Goal: Find specific page/section: Find specific page/section

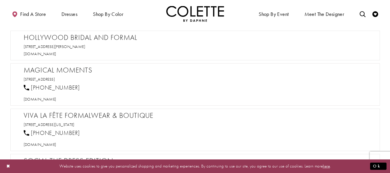
scroll to position [296, 0]
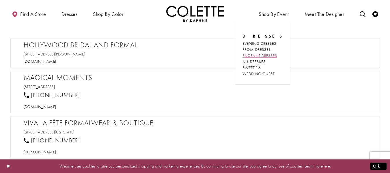
click at [268, 55] on span "PAGEANT DRESSES" at bounding box center [259, 55] width 35 height 5
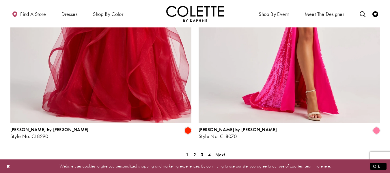
scroll to position [1062, 0]
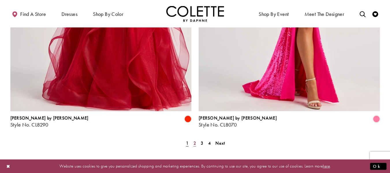
click at [194, 140] on span "2" at bounding box center [194, 143] width 3 height 6
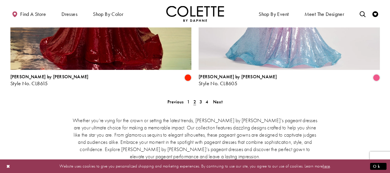
scroll to position [1104, 0]
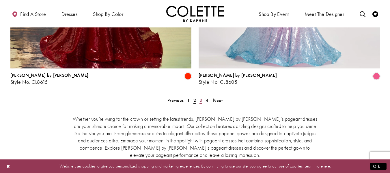
click at [202, 96] on link "3" at bounding box center [201, 100] width 6 height 8
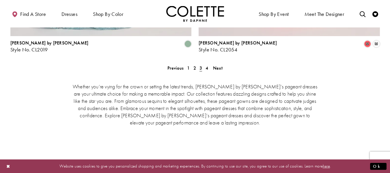
scroll to position [1127, 0]
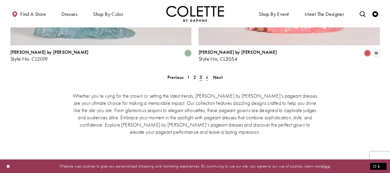
click at [206, 74] on span "4" at bounding box center [206, 77] width 3 height 6
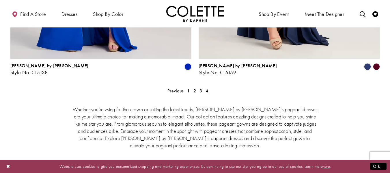
scroll to position [689, 0]
